Goal: Task Accomplishment & Management: Use online tool/utility

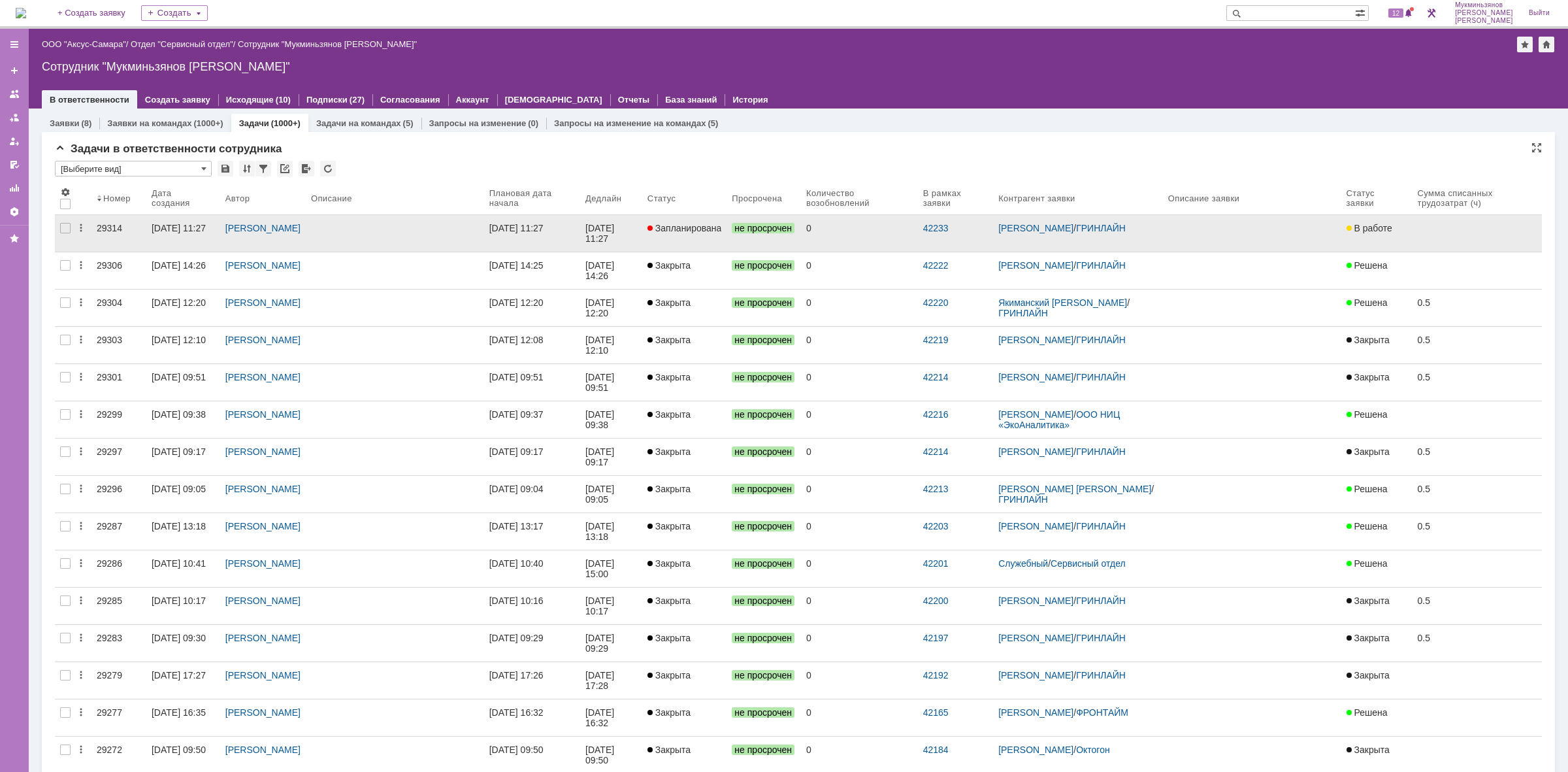
click at [614, 229] on div "[DATE] 11:27" at bounding box center [600, 233] width 31 height 21
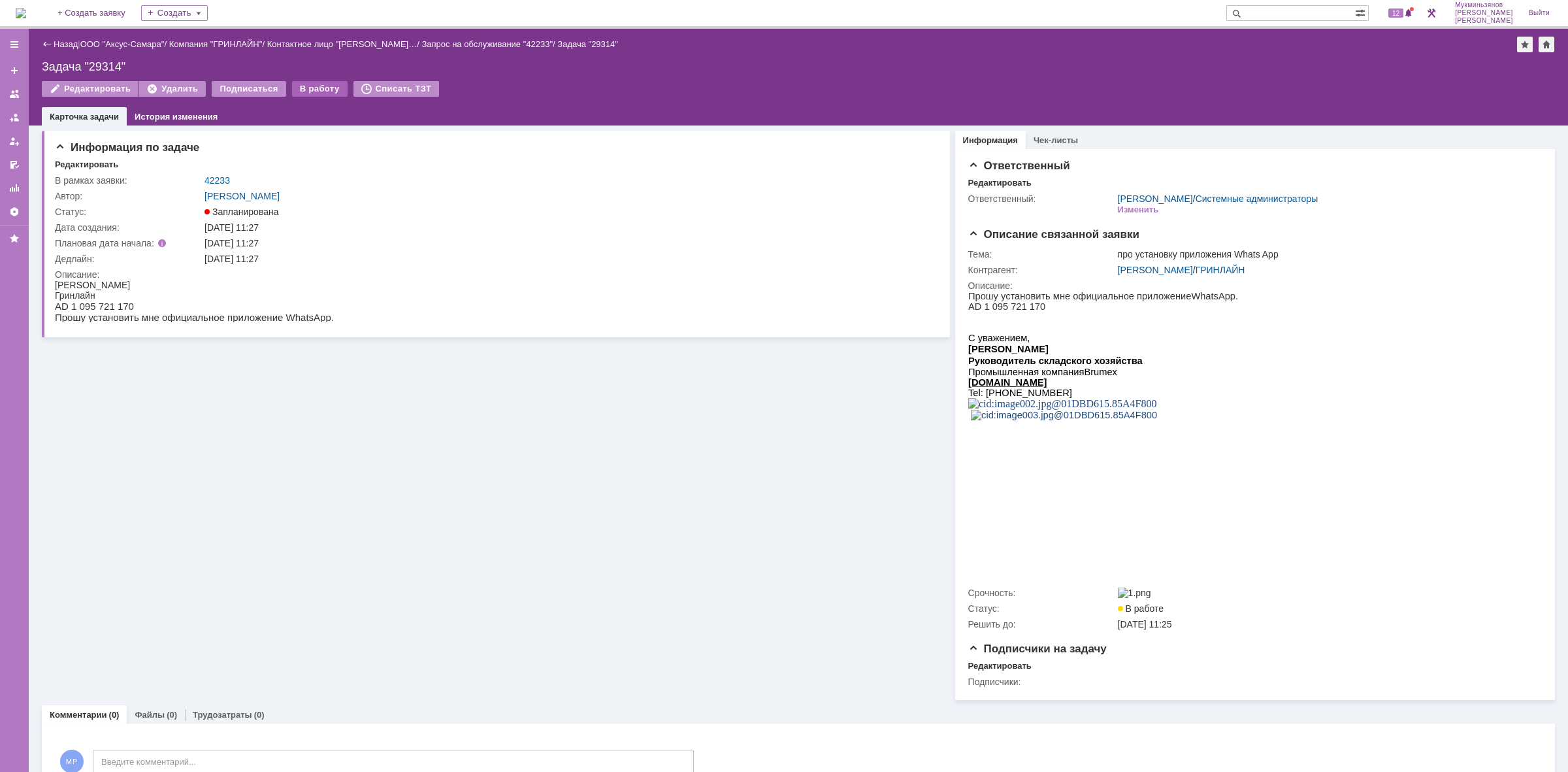
click at [329, 90] on div "В работу" at bounding box center [320, 89] width 56 height 15
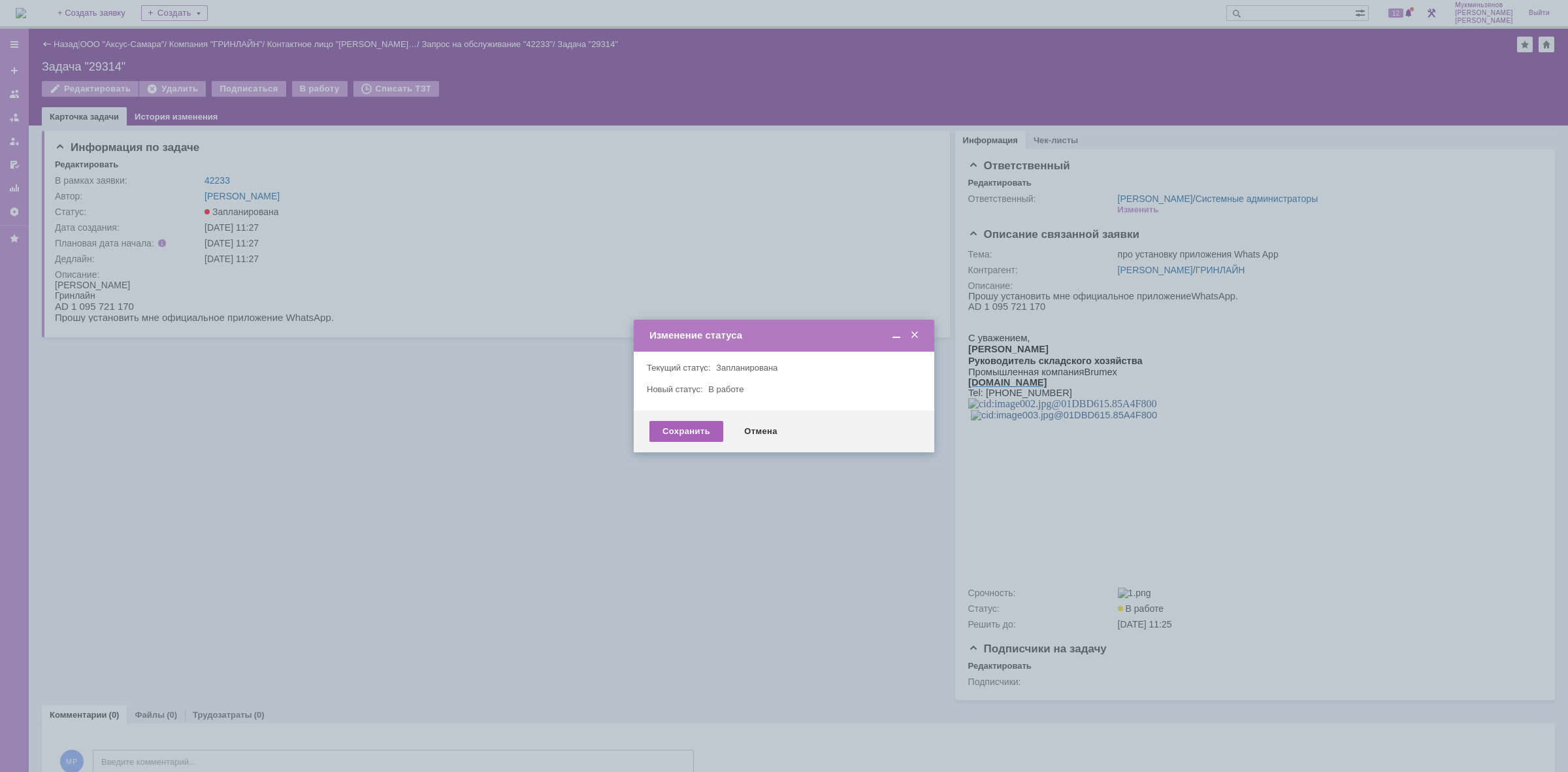
click at [665, 433] on div "Сохранить" at bounding box center [686, 431] width 74 height 21
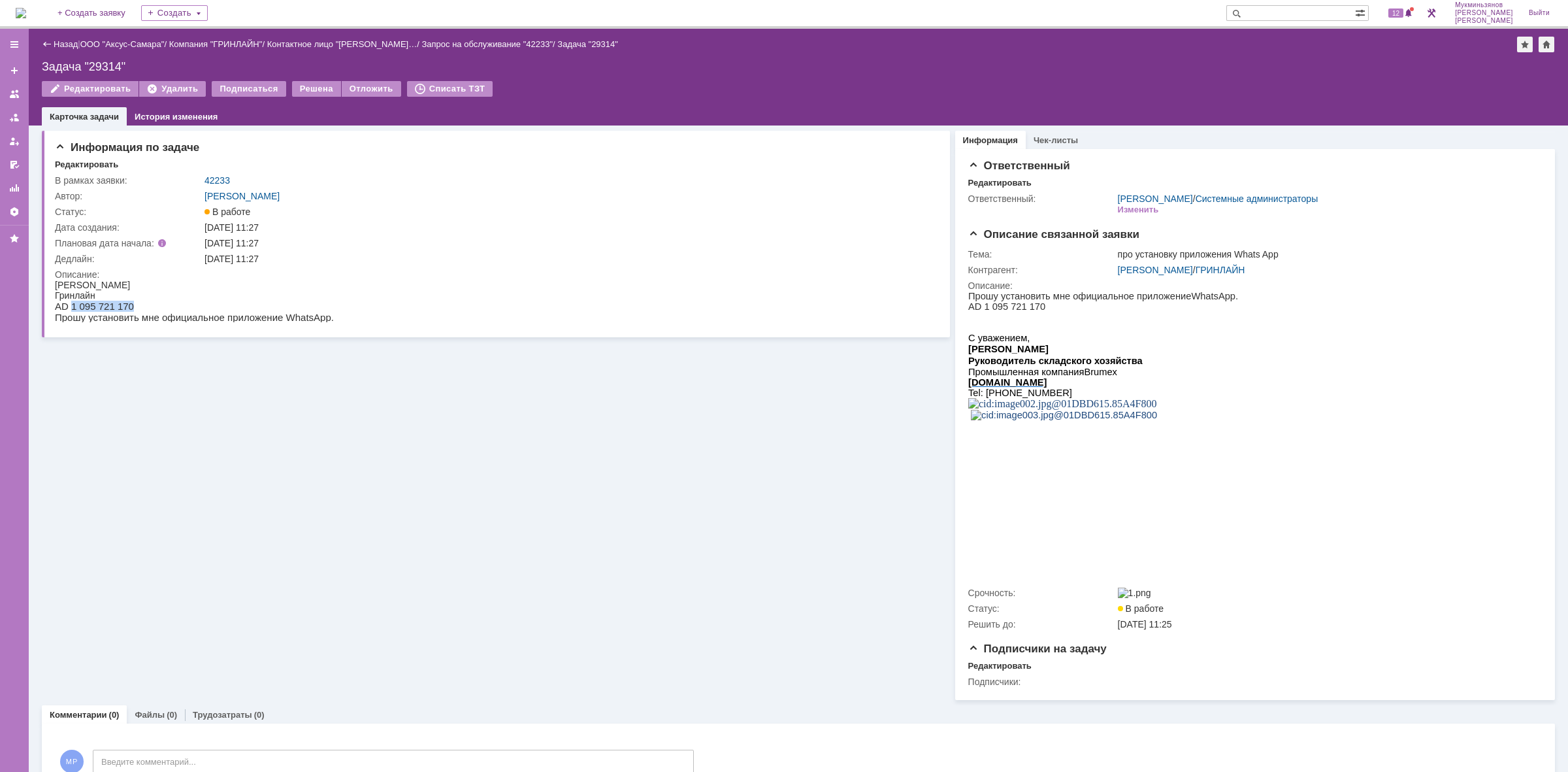
drag, startPoint x: 68, startPoint y: 306, endPoint x: 128, endPoint y: 302, distance: 60.1
click at [128, 302] on p "AD 1 095 721 170" at bounding box center [194, 306] width 279 height 11
copy p "1 095 721 170"
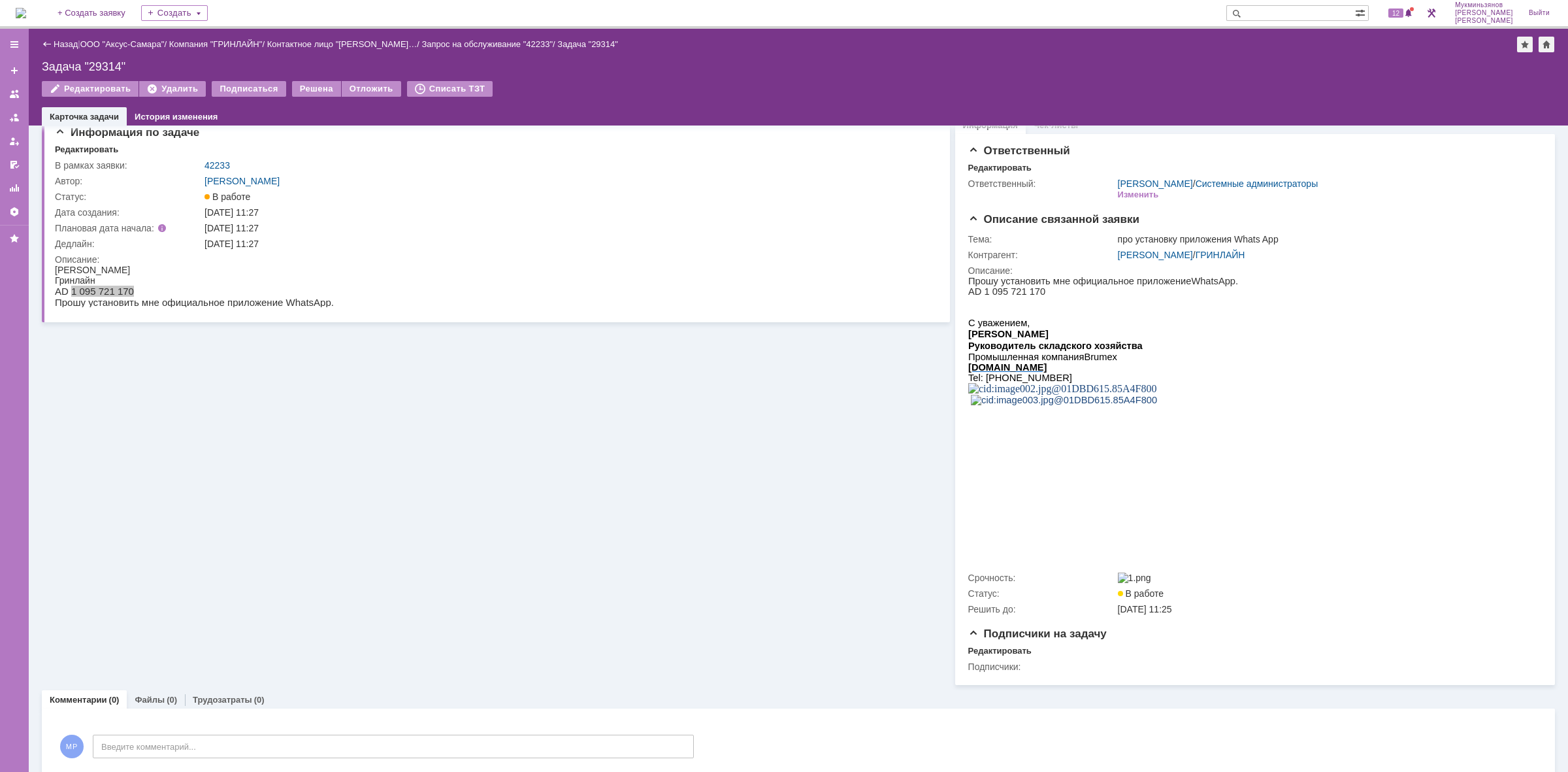
scroll to position [41, 0]
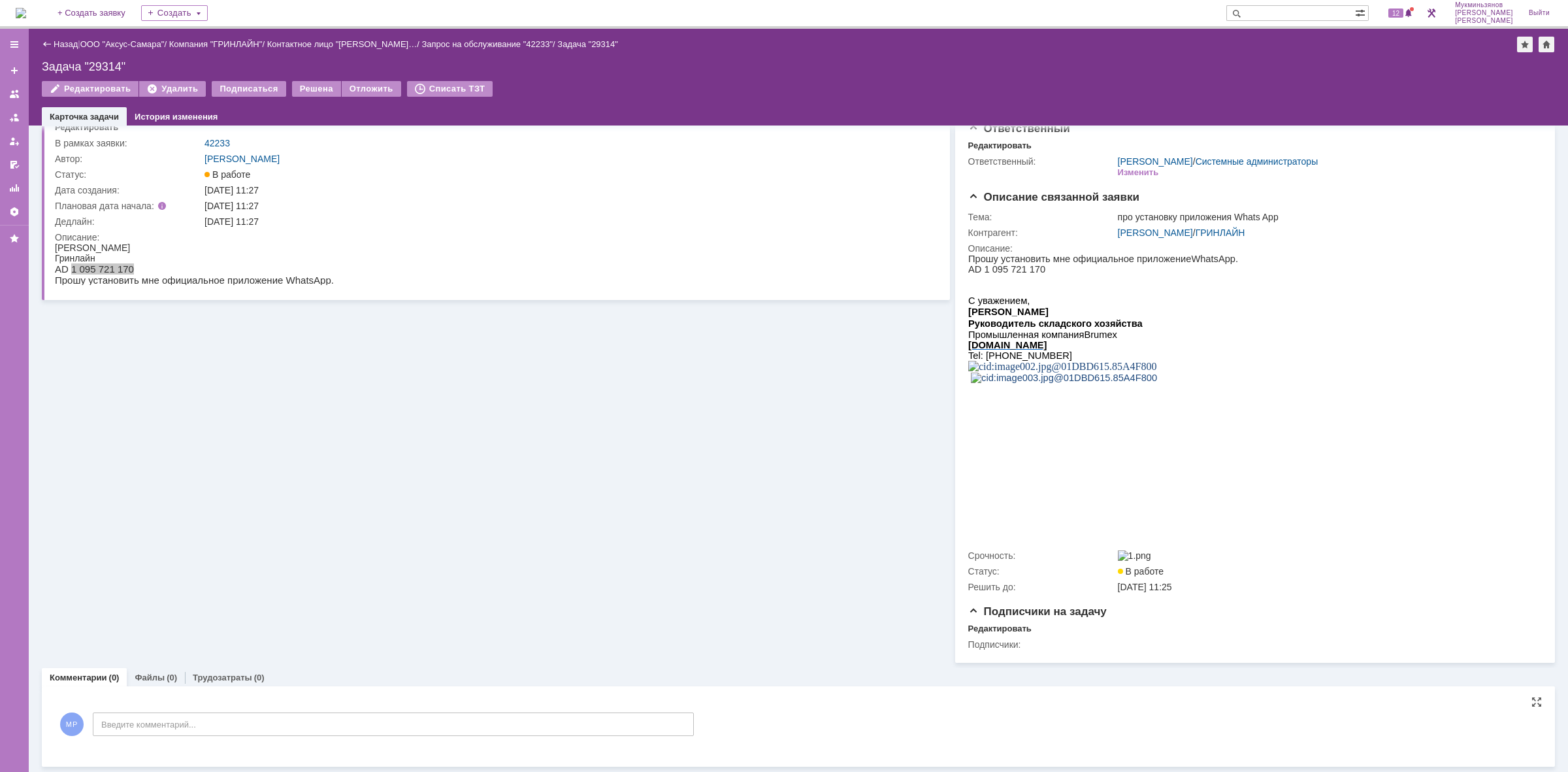
click at [285, 741] on div "МР Введите комментарий..." at bounding box center [374, 725] width 639 height 60
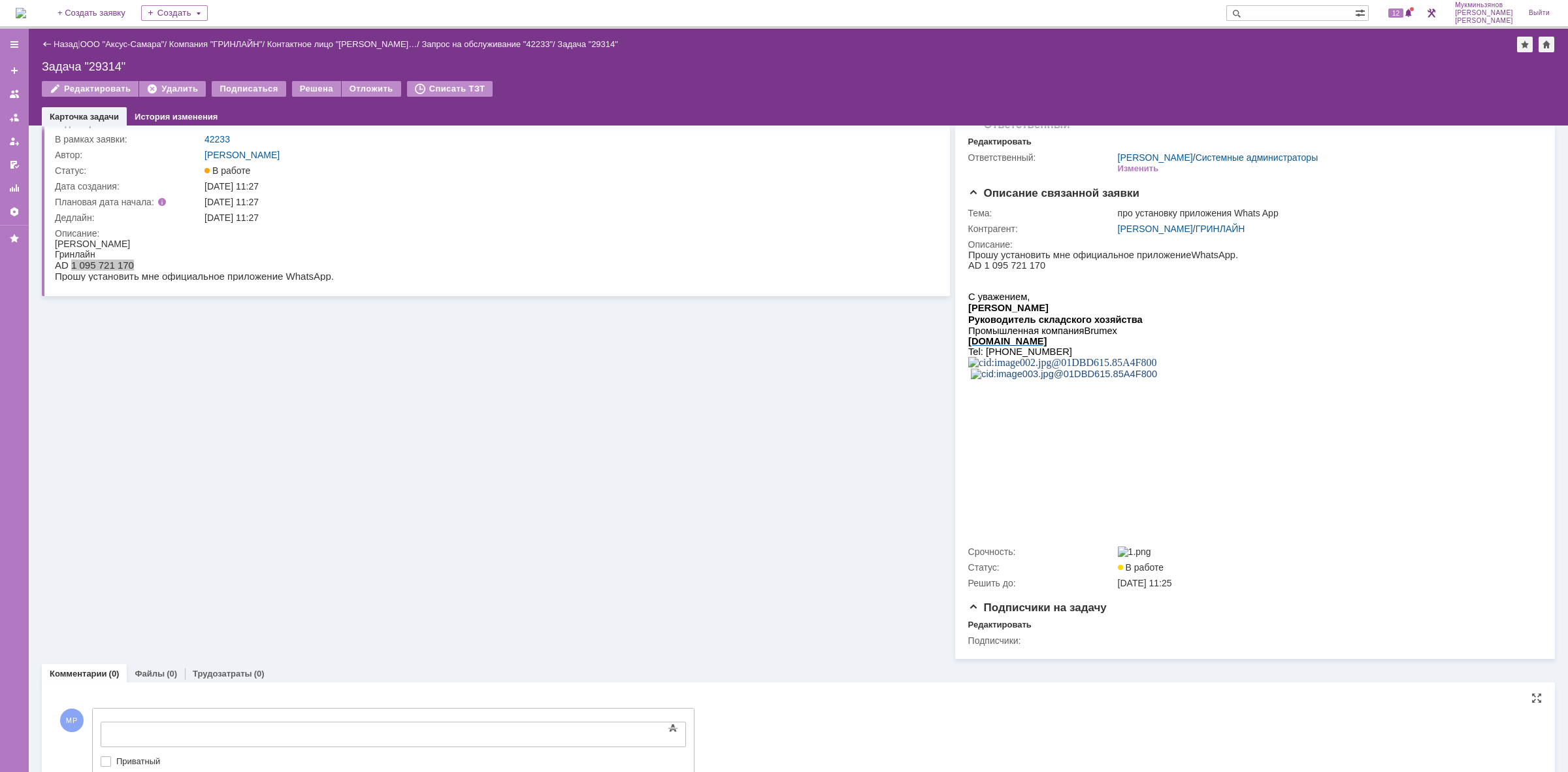
scroll to position [0, 0]
click at [298, 723] on body at bounding box center [207, 733] width 196 height 22
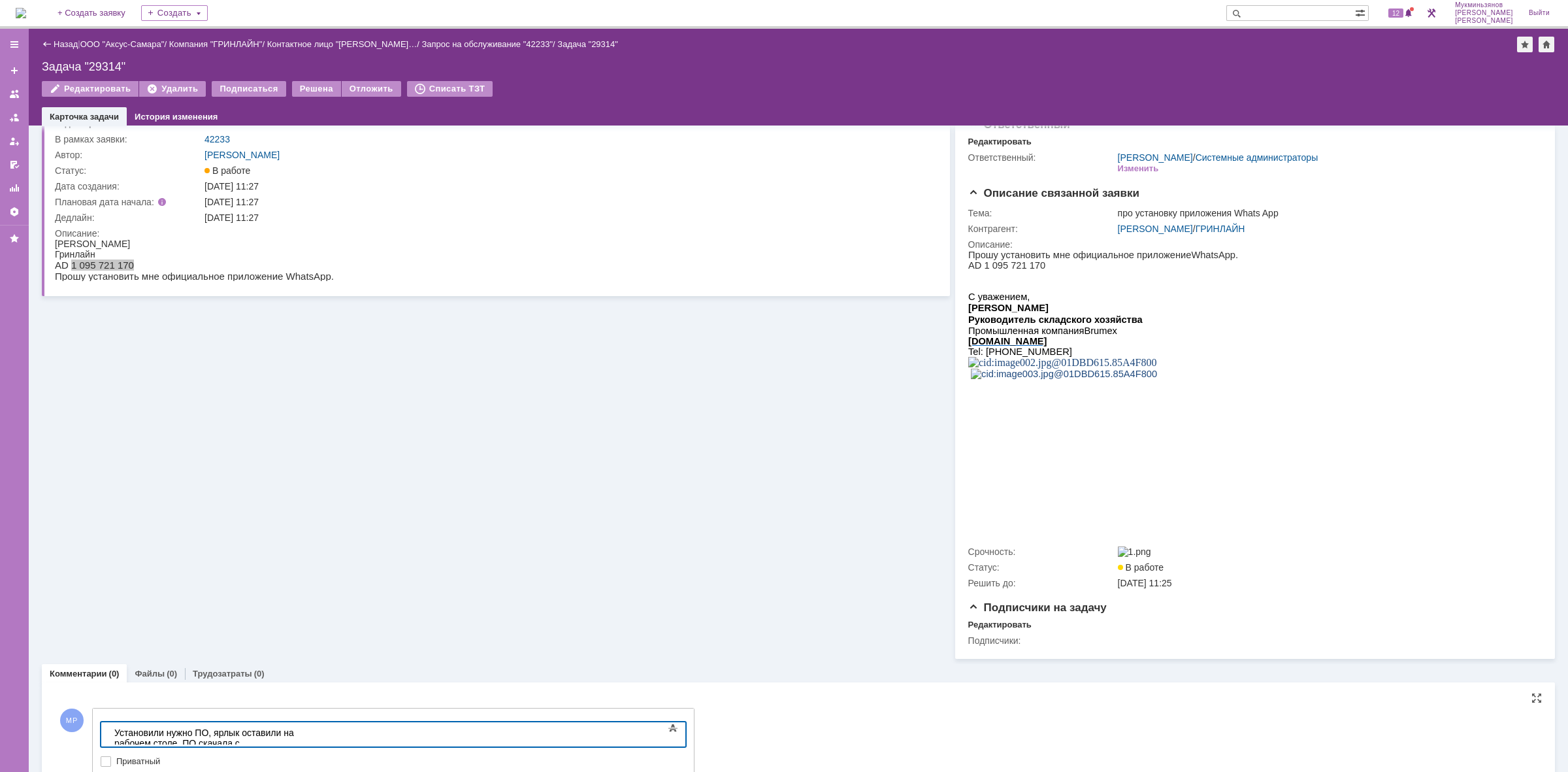
click at [300, 732] on div "​Установили нужно ПО, ярлык оставили на рабочем столе. ПО скачала с официальног…" at bounding box center [207, 743] width 186 height 31
drag, startPoint x: 569, startPoint y: 735, endPoint x: 109, endPoint y: 1461, distance: 859.5
click at [109, 733] on html "Установили нужно ПО, ярлык оставили на рабочем столе. ПО скачано с официального…" at bounding box center [207, 743] width 196 height 42
copy div "Установили нужно ПО, ярлык оставили на рабочем столе. ПО скачано с официального…"
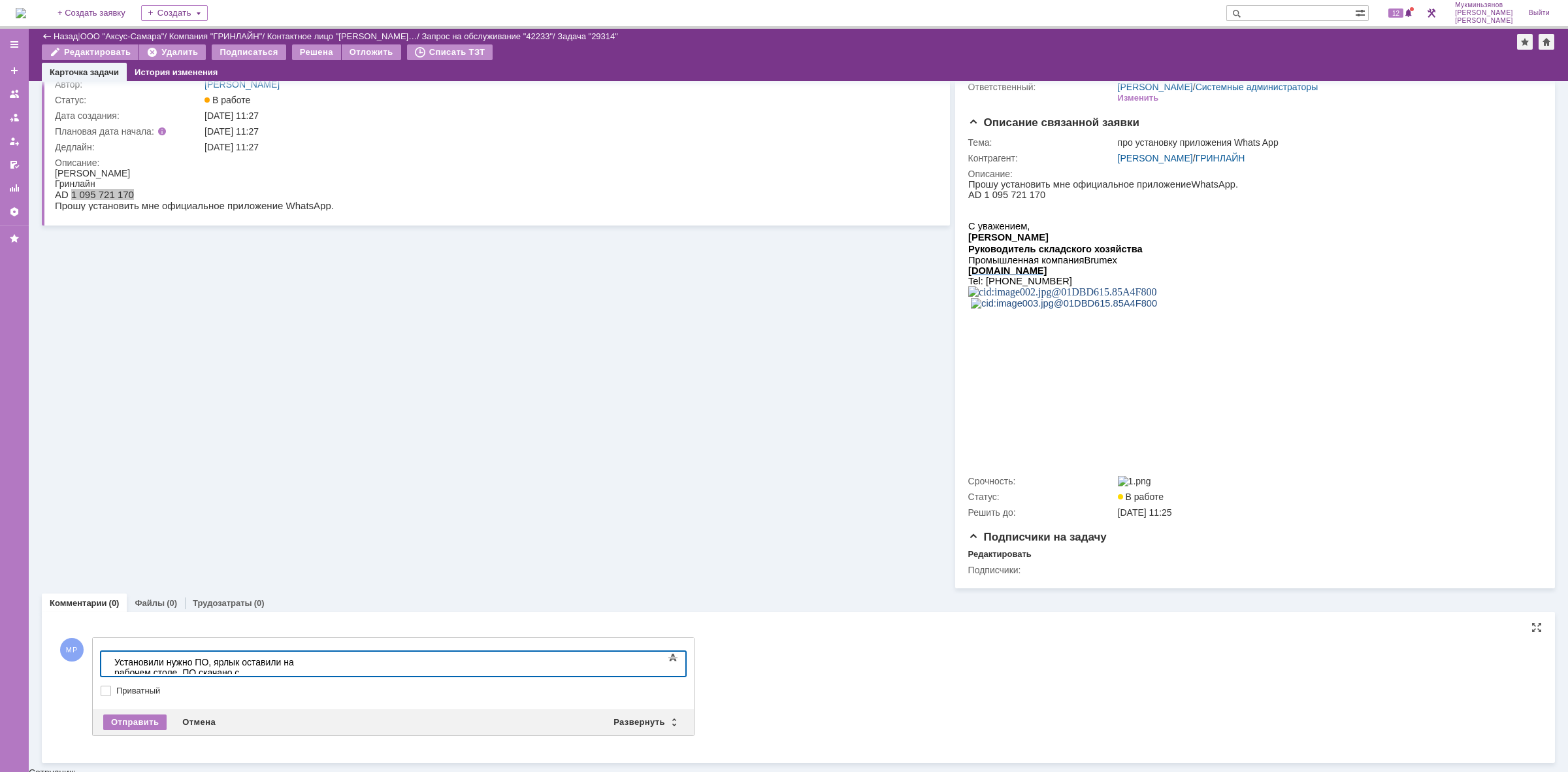
scroll to position [67, 0]
click at [147, 723] on div "Отправить" at bounding box center [135, 722] width 63 height 15
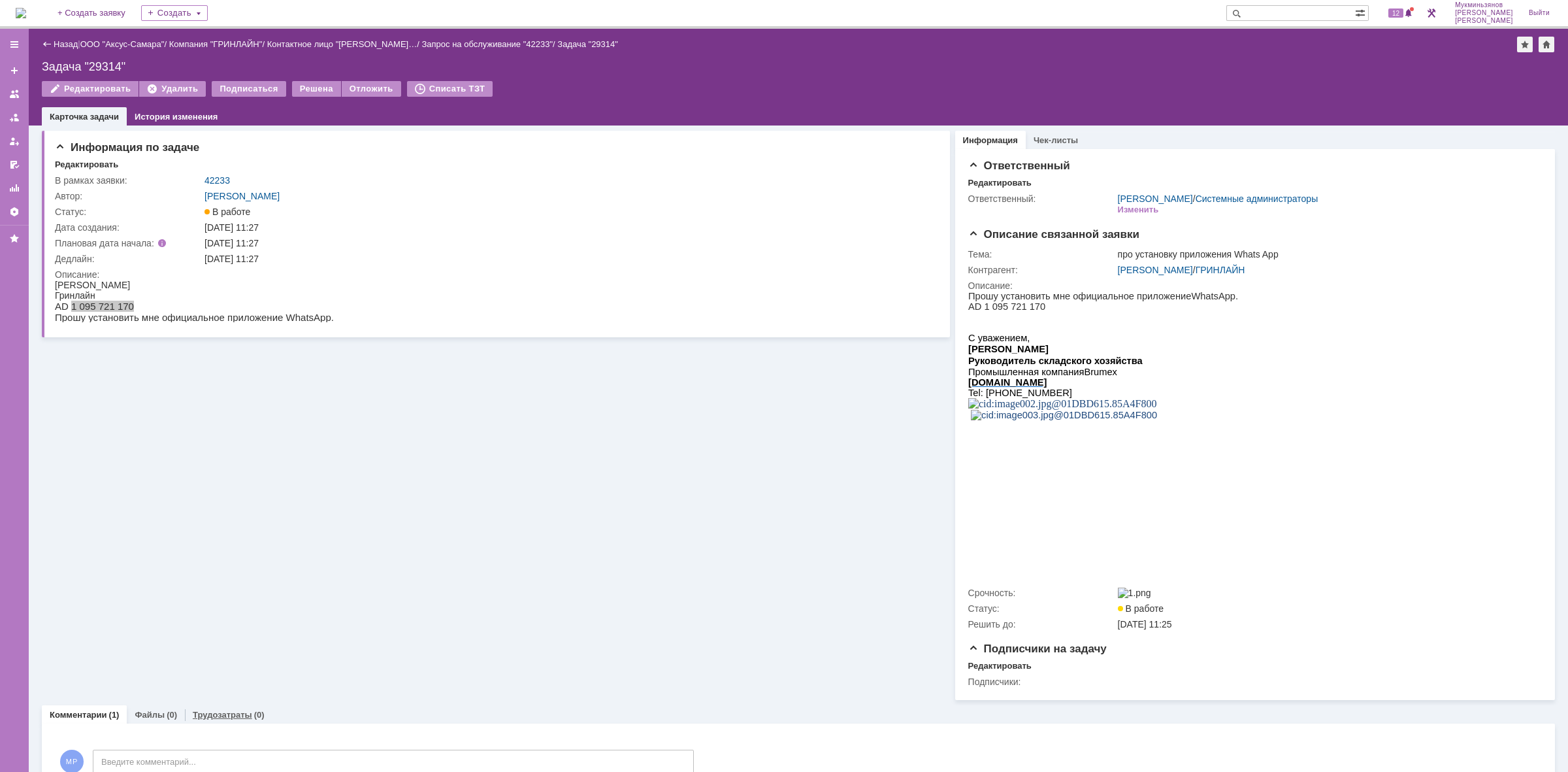
scroll to position [0, 0]
click at [226, 716] on link "Трудозатраты" at bounding box center [223, 715] width 60 height 10
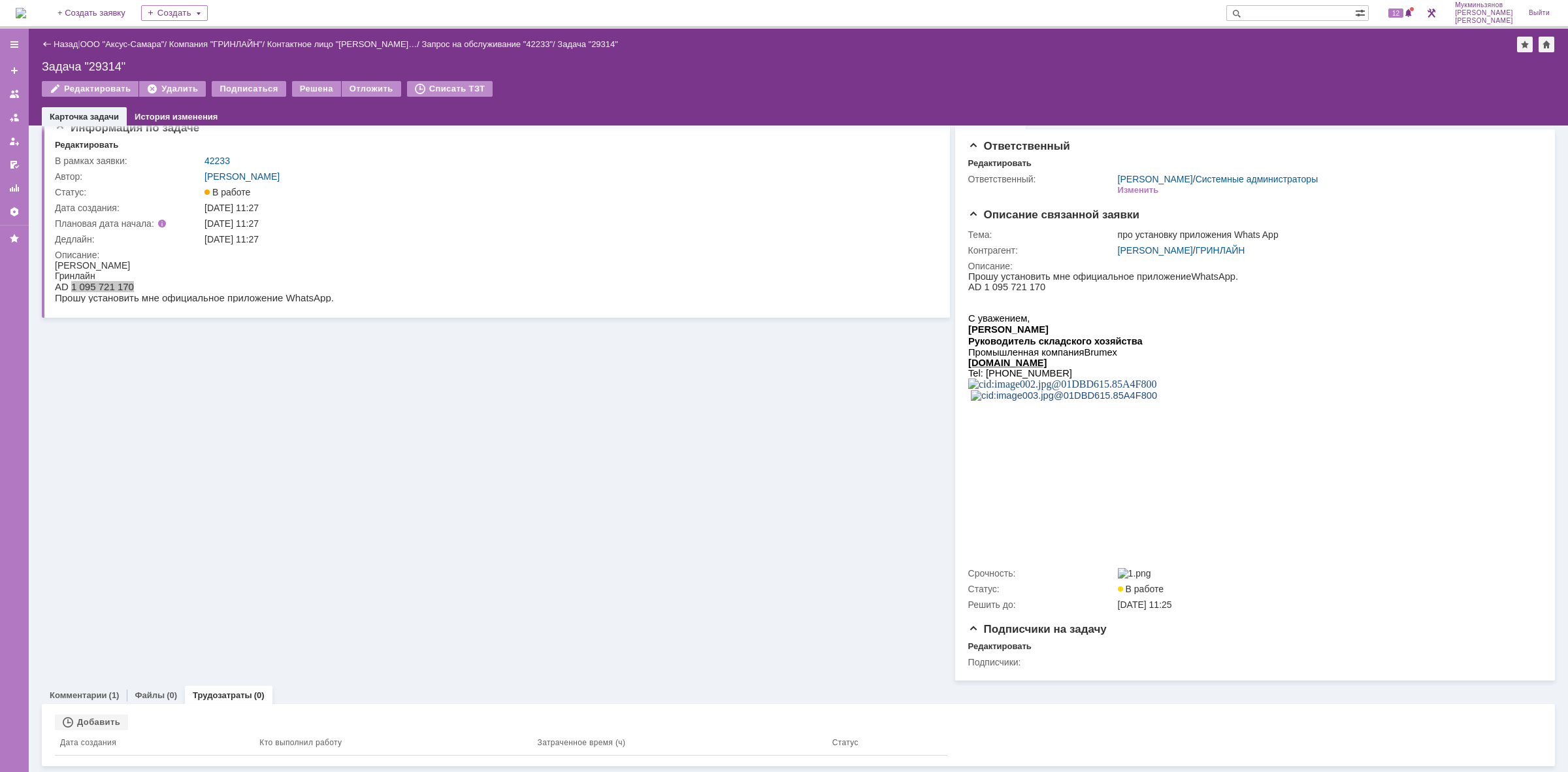
scroll to position [24, 0]
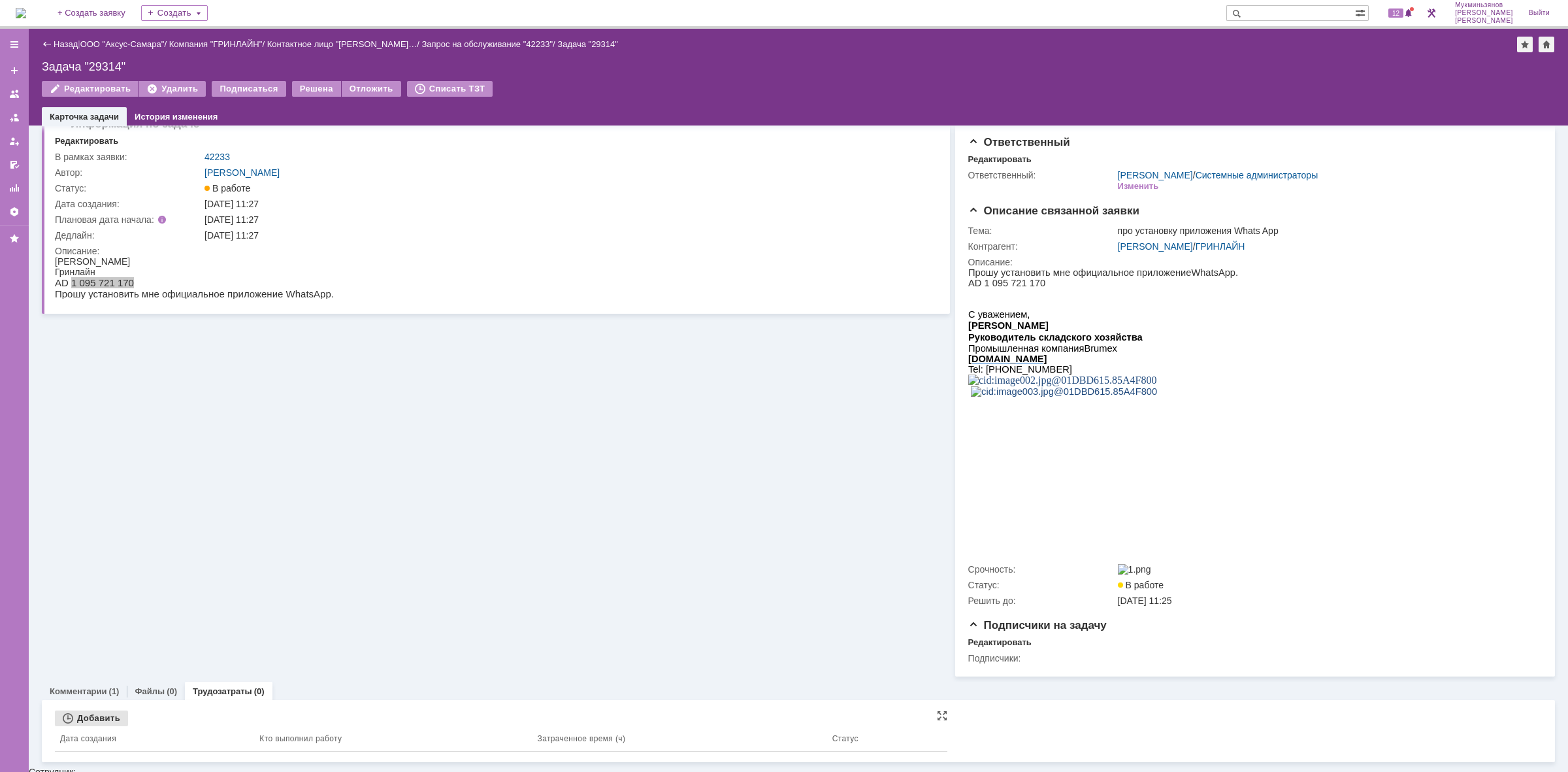
click at [112, 719] on div "Добавить" at bounding box center [92, 718] width 73 height 15
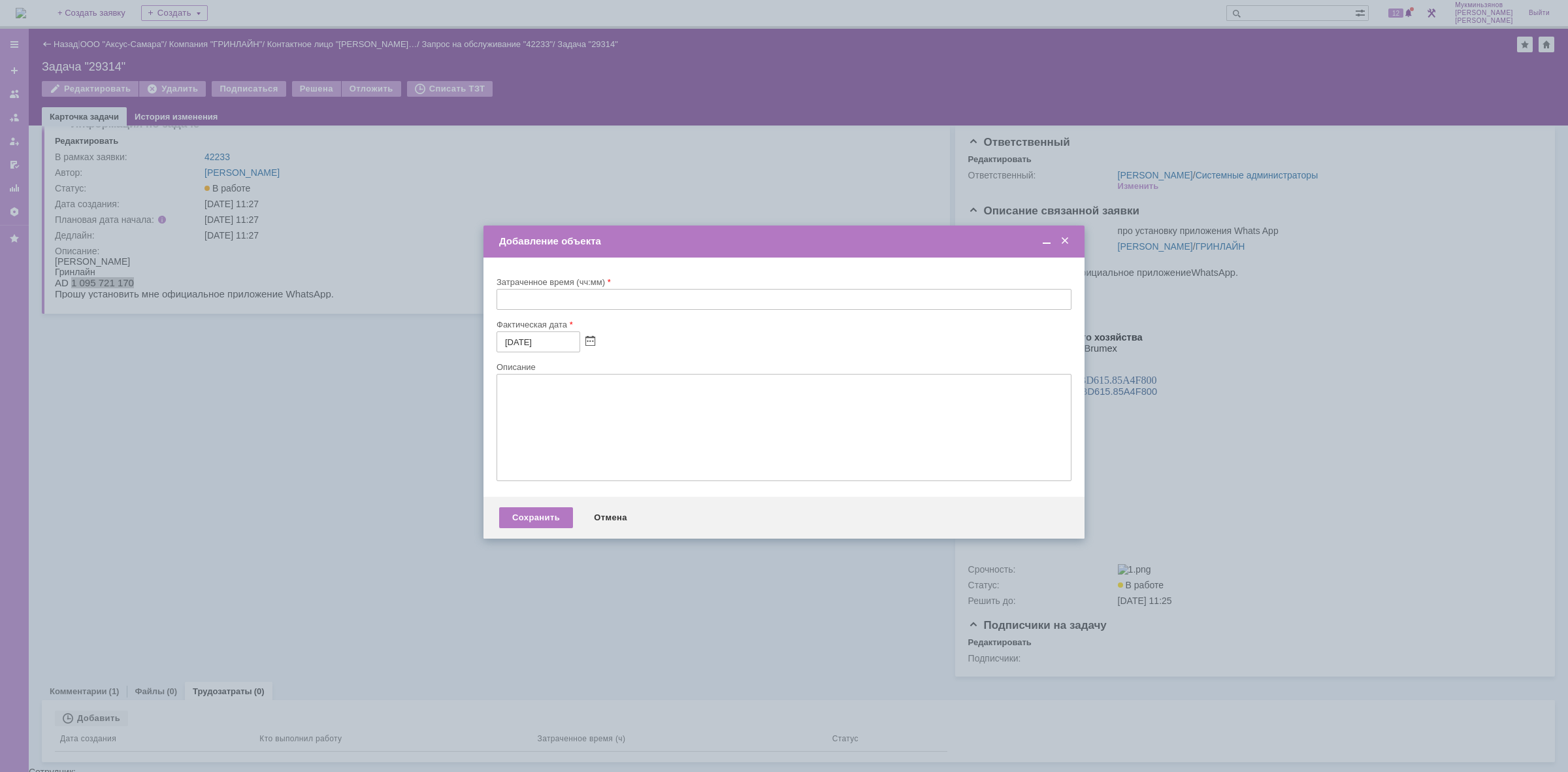
click at [569, 298] on input "text" at bounding box center [784, 298] width 575 height 21
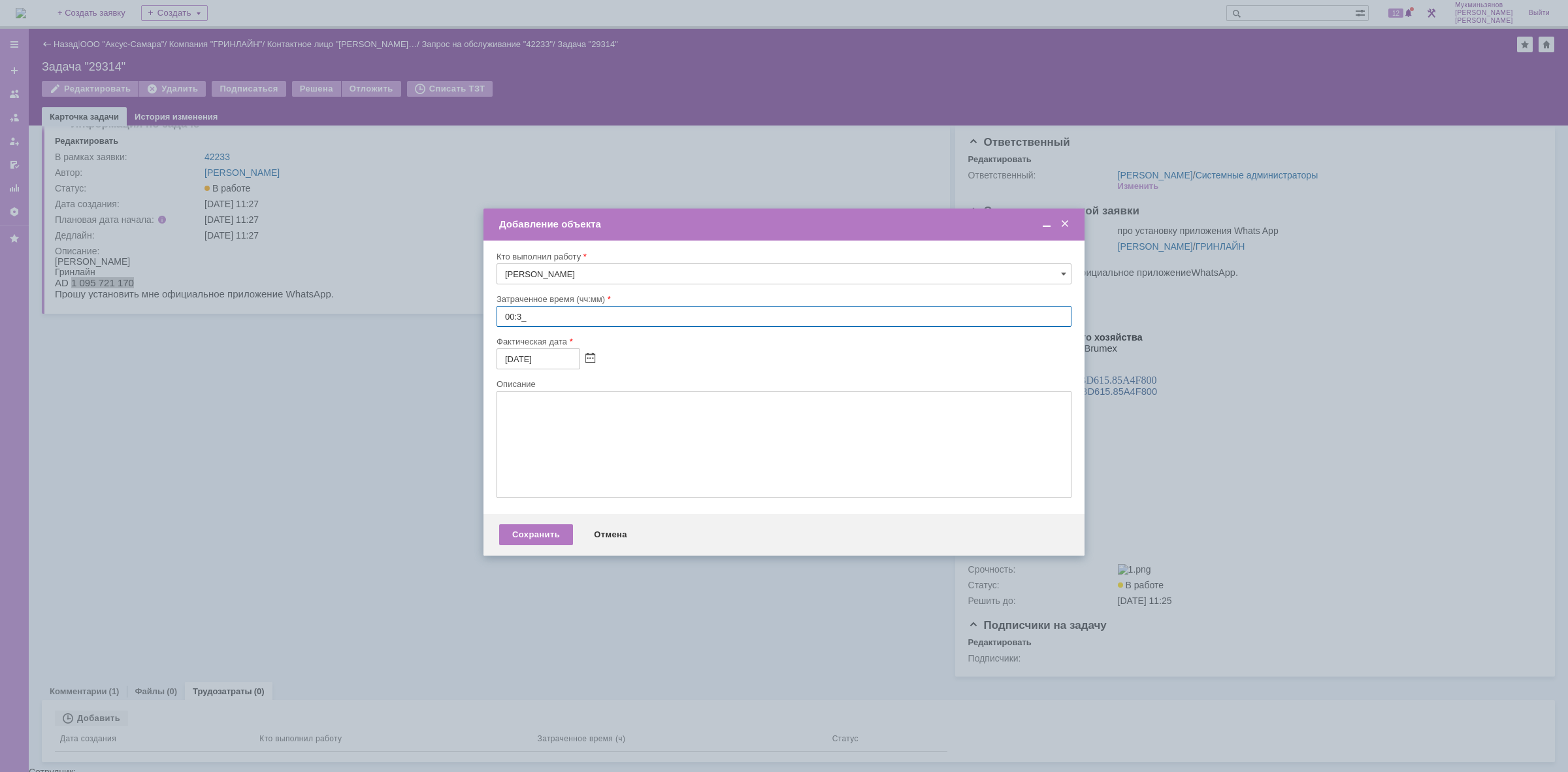
type input "00:30"
click at [558, 432] on textarea at bounding box center [784, 445] width 575 height 107
paste textarea "Установили нужно ПО, ярлык оставили на рабочем столе. ПО скачано с официального…"
type textarea "Установили нужно ПО, ярлык оставили на рабочем столе. ПО скачано с официального…"
click at [542, 533] on div "Сохранить" at bounding box center [536, 534] width 74 height 21
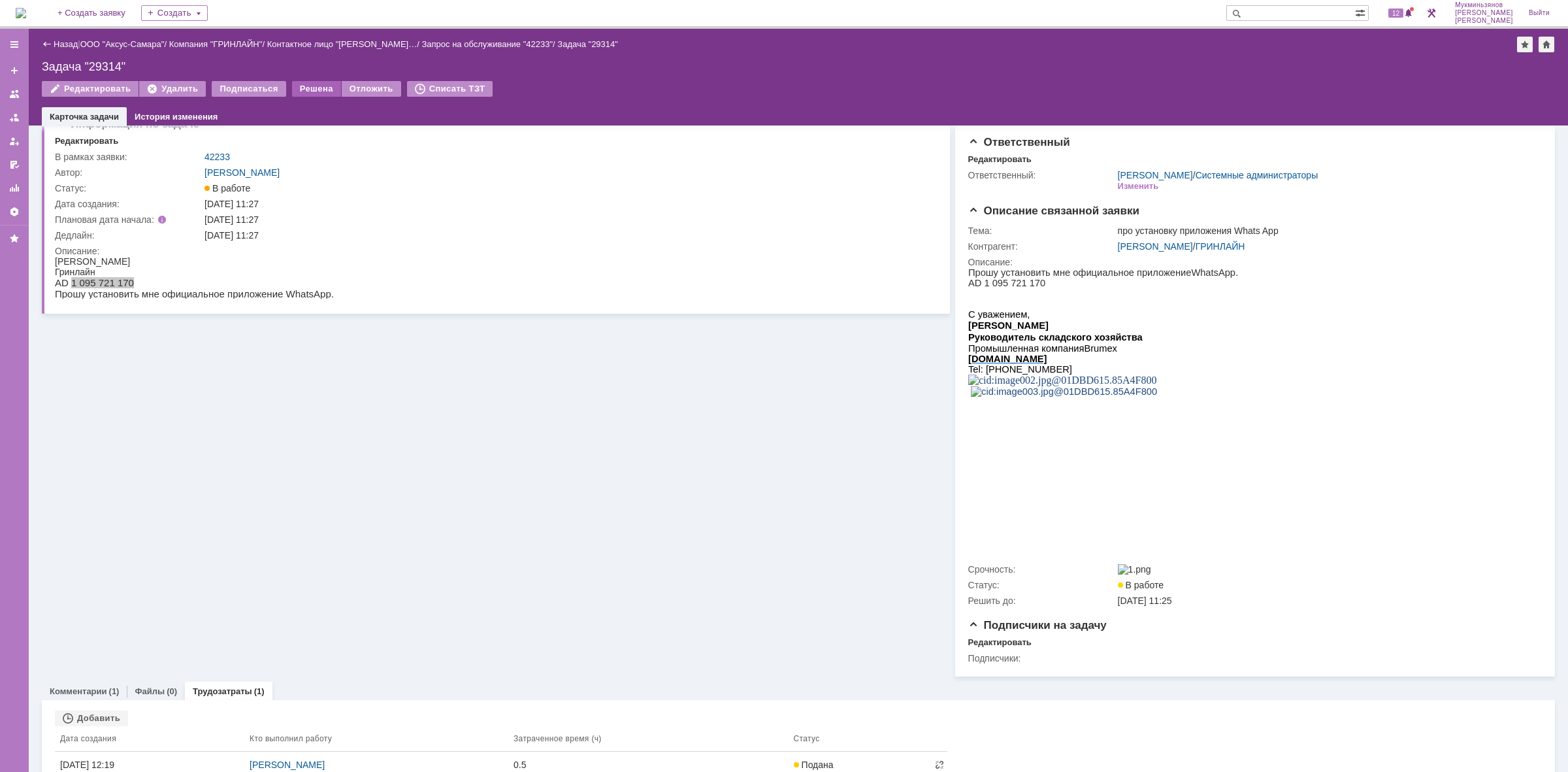
click at [312, 92] on div "Решена" at bounding box center [317, 89] width 49 height 15
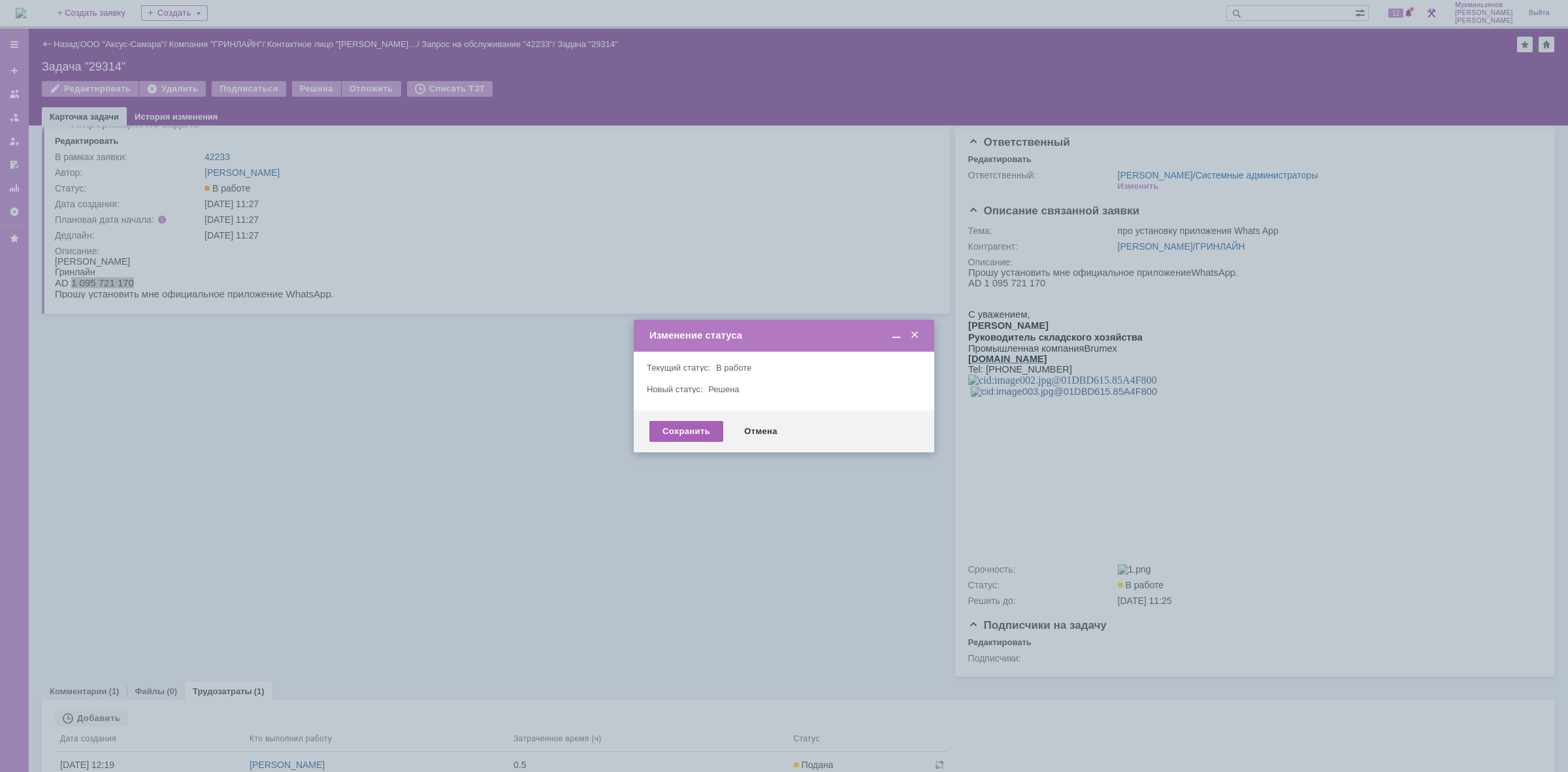
click at [667, 427] on div "Сохранить" at bounding box center [686, 431] width 74 height 21
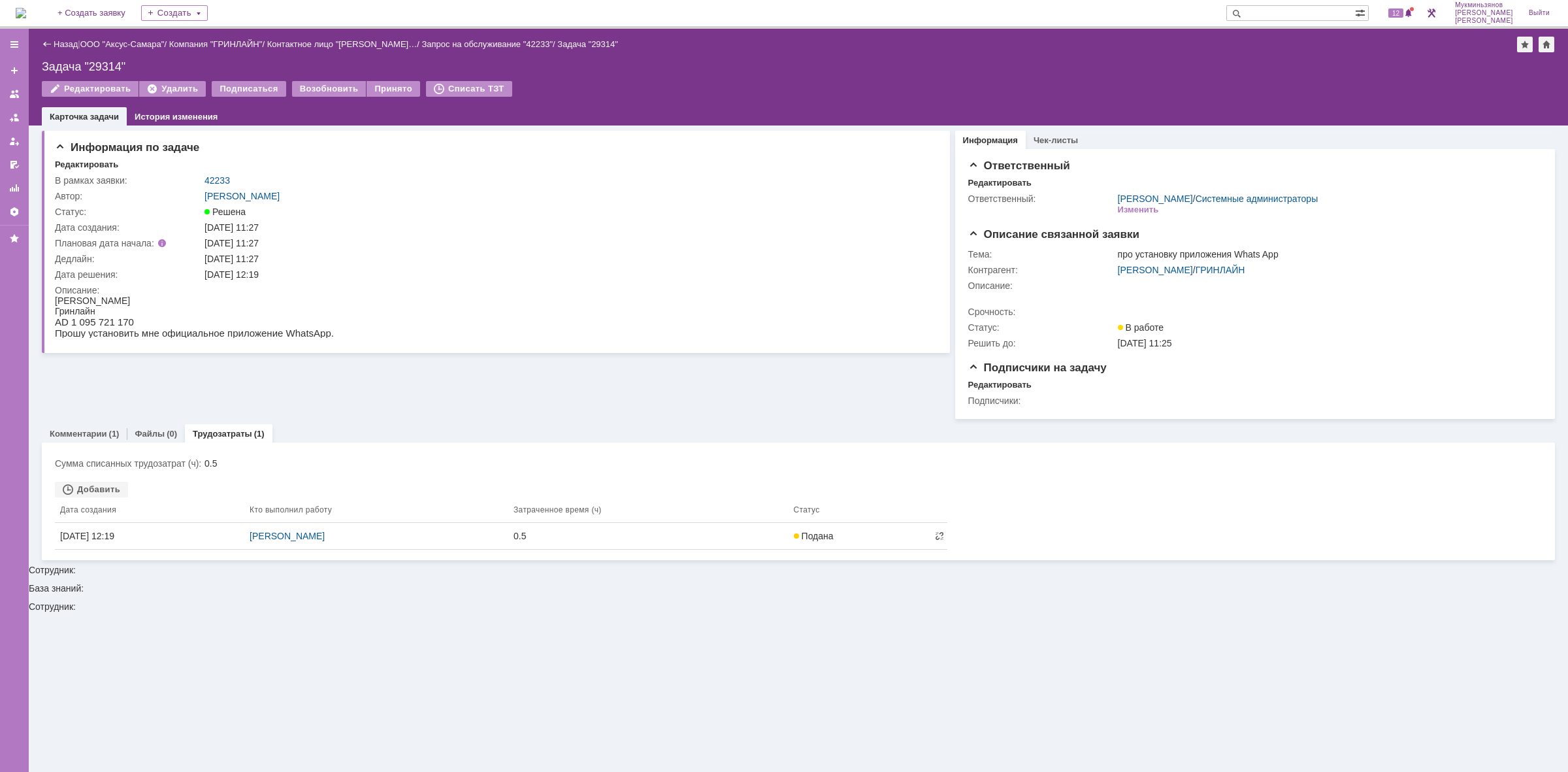
scroll to position [0, 0]
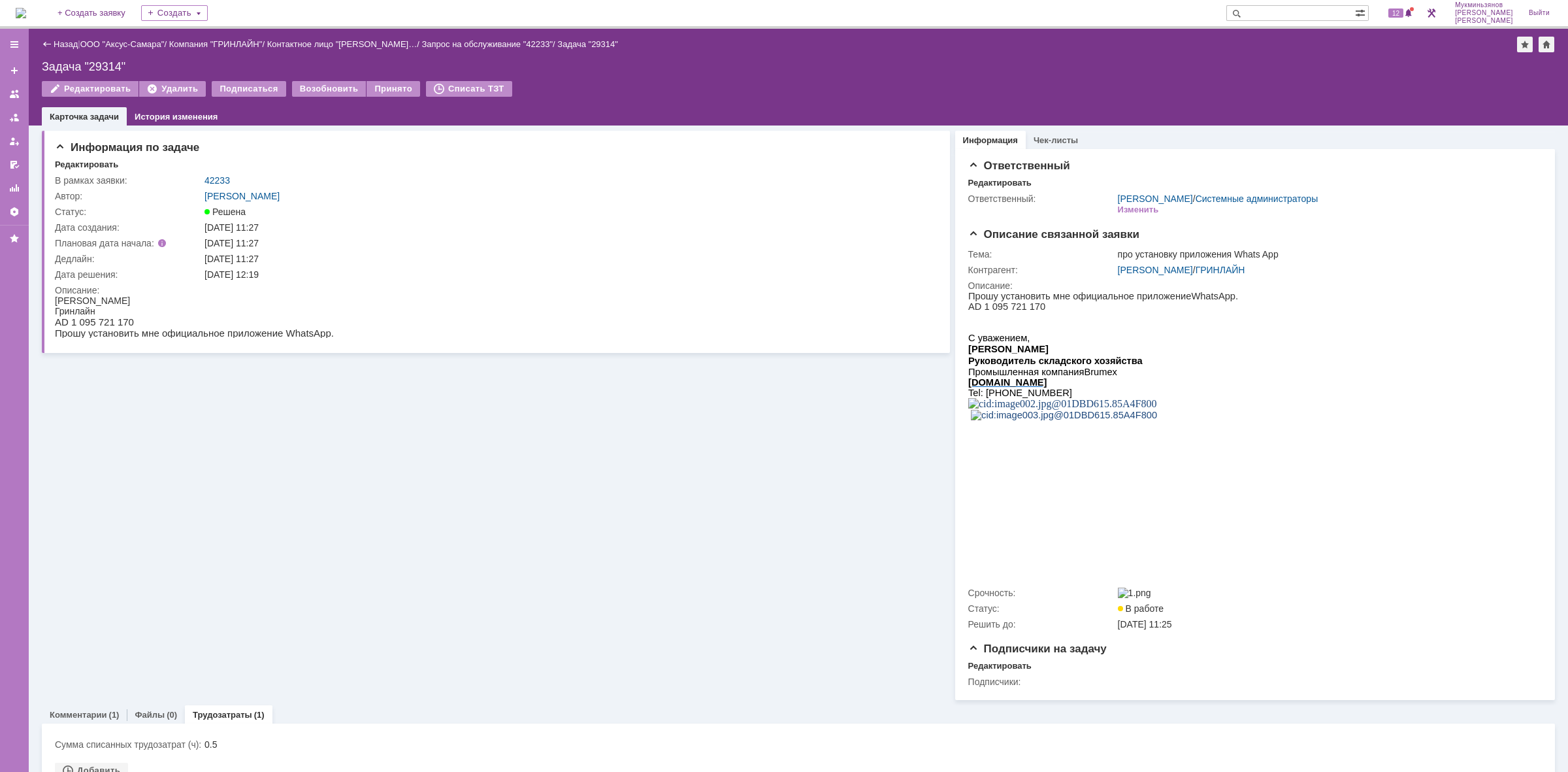
click at [26, 17] on img at bounding box center [21, 13] width 11 height 11
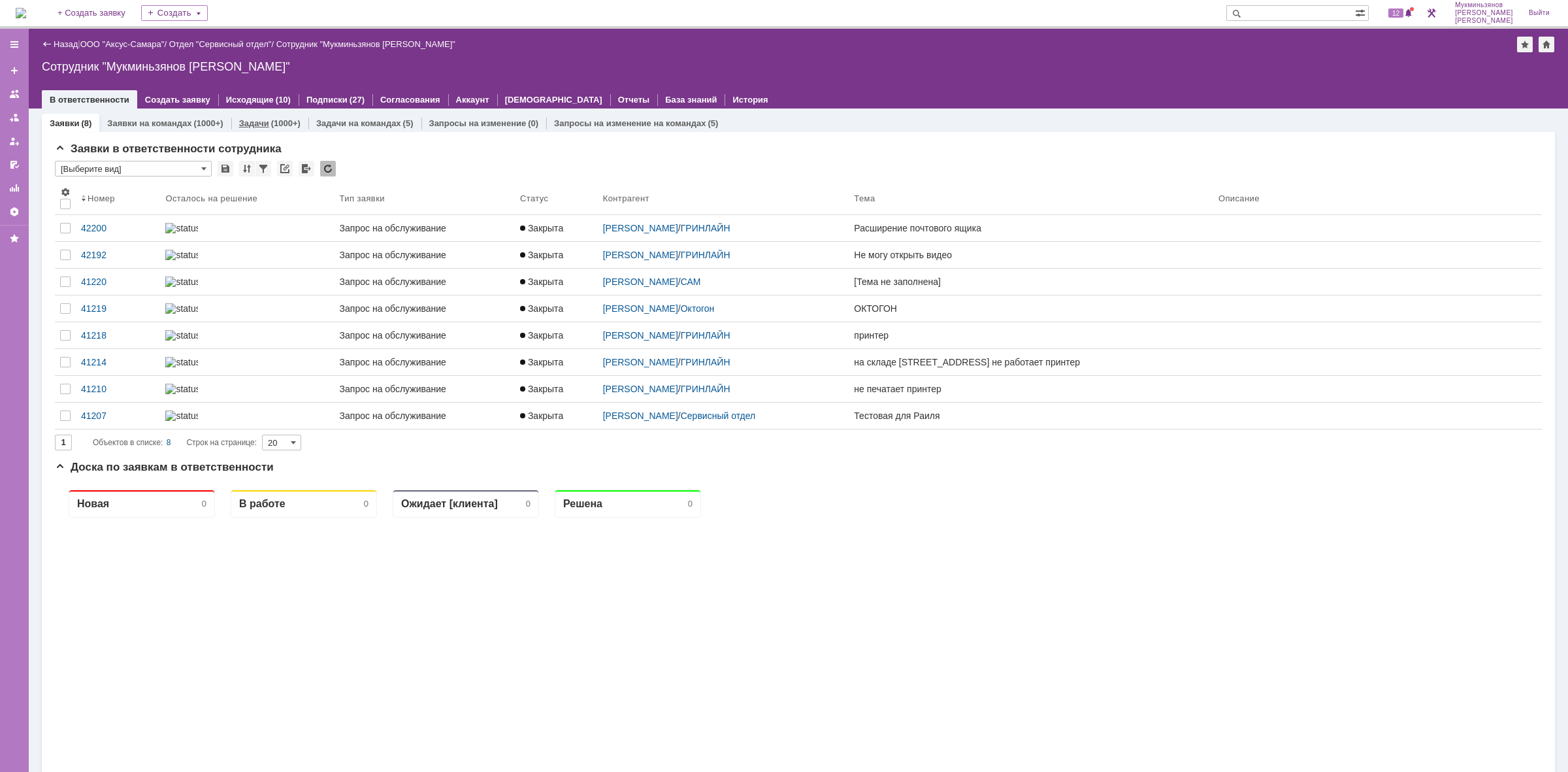
click at [281, 123] on div "(1000+)" at bounding box center [285, 123] width 29 height 10
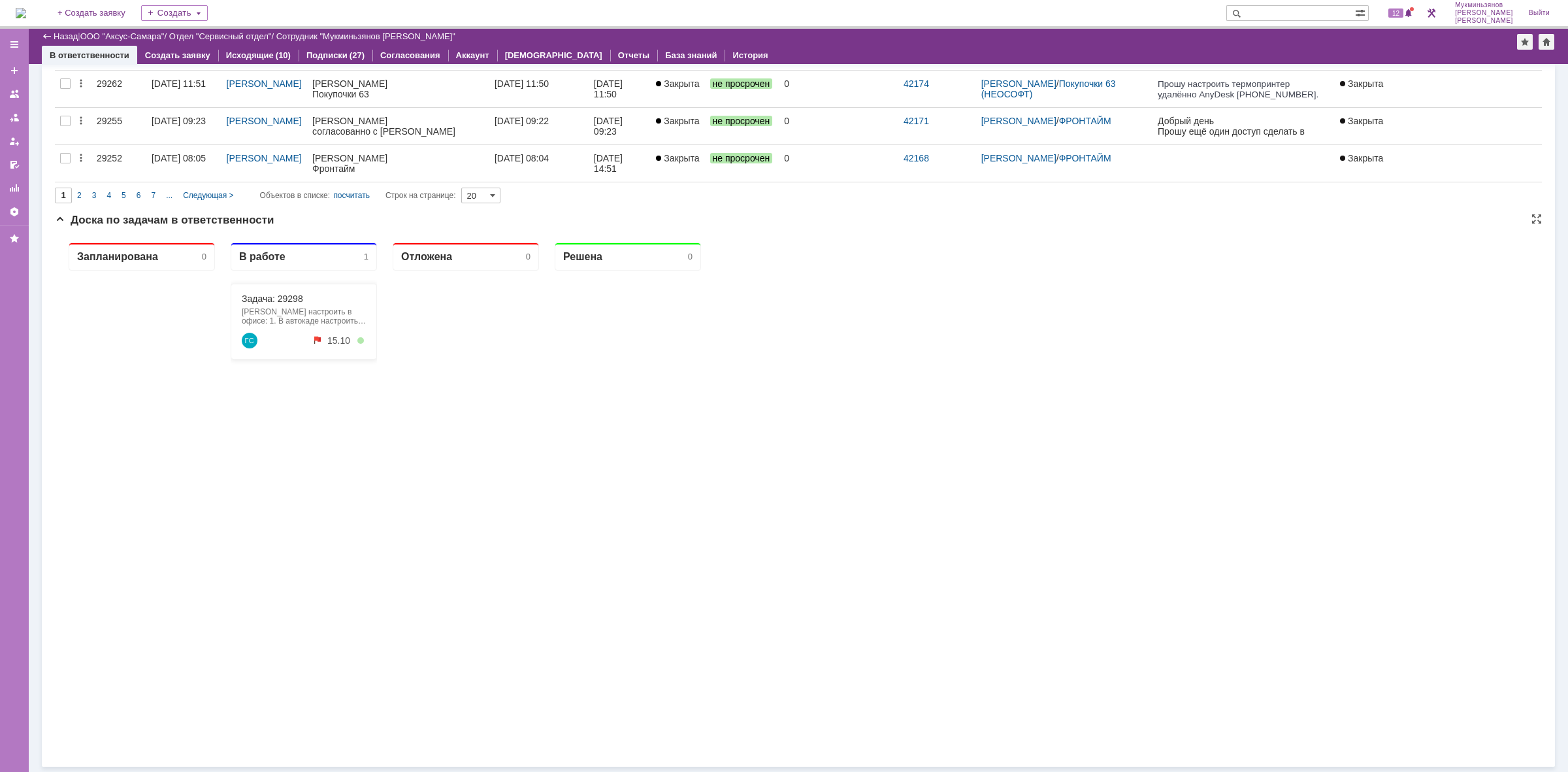
scroll to position [736, 0]
